Goal: Task Accomplishment & Management: Manage account settings

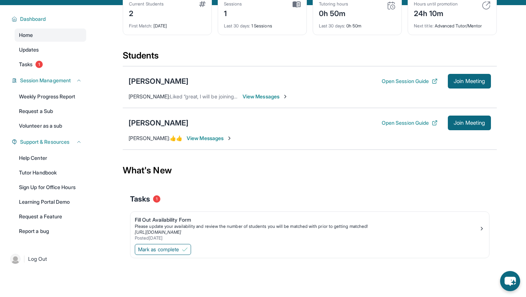
scroll to position [45, 0]
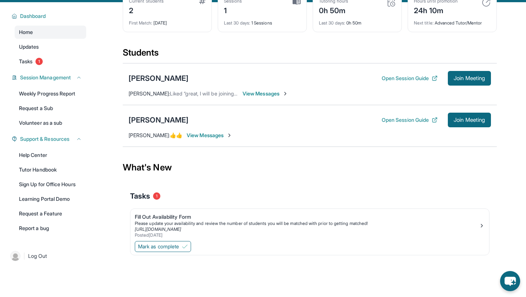
click at [297, 5] on img at bounding box center [297, 1] width 8 height 7
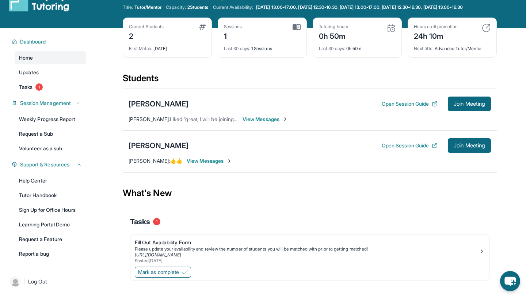
scroll to position [0, 0]
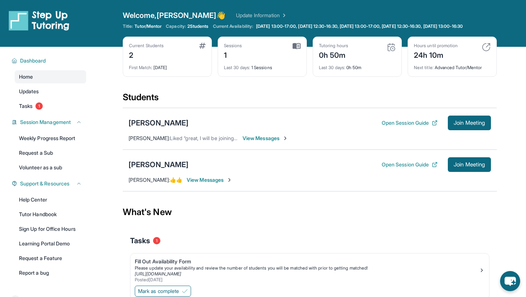
click at [253, 70] on div "Last 30 days : 1 Sessions" at bounding box center [262, 65] width 77 height 10
click at [389, 51] on img at bounding box center [391, 47] width 9 height 9
click at [390, 51] on img at bounding box center [391, 47] width 9 height 9
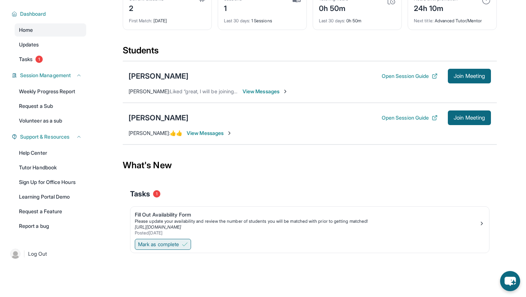
click at [168, 244] on span "Mark as complete" at bounding box center [158, 243] width 41 height 7
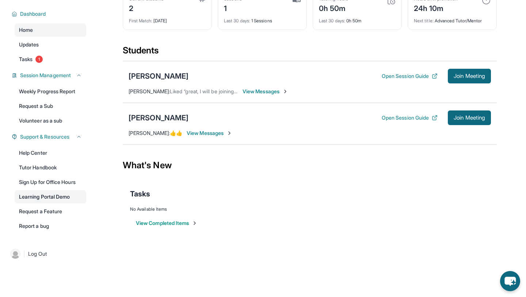
click at [49, 195] on link "Learning Portal Demo" at bounding box center [51, 196] width 72 height 13
